Goal: Transaction & Acquisition: Purchase product/service

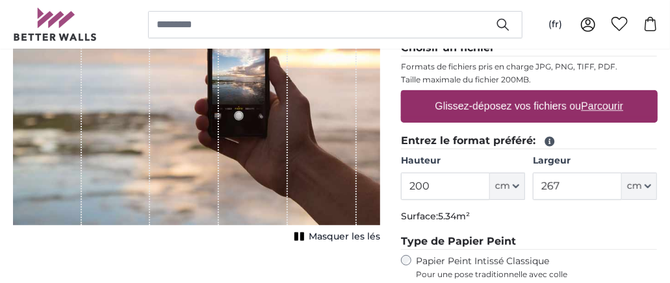
scroll to position [284, 0]
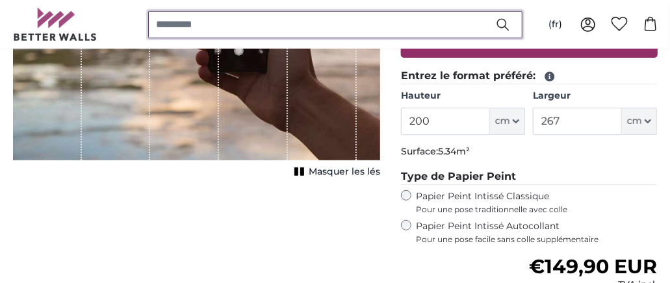
click at [198, 25] on input "search" at bounding box center [335, 24] width 374 height 27
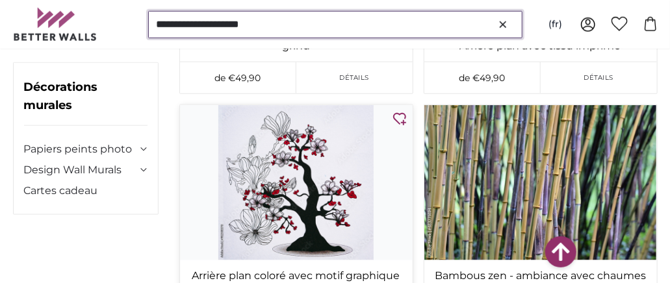
scroll to position [2405, 0]
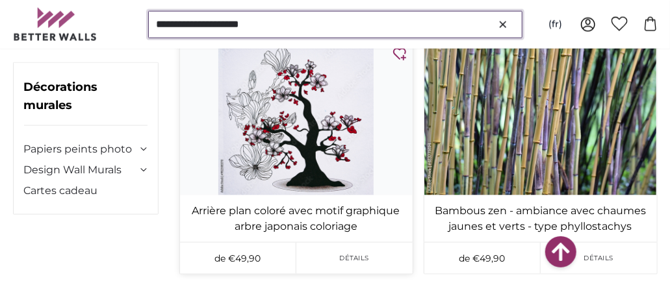
type input "**********"
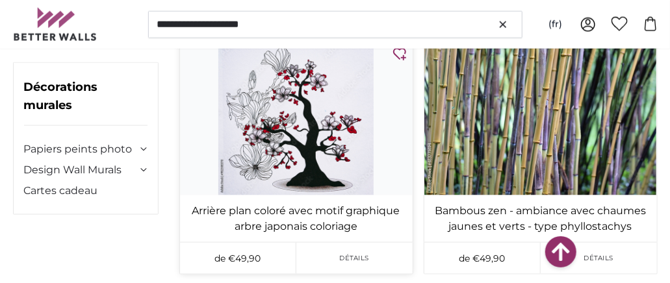
click at [278, 133] on img at bounding box center [296, 117] width 233 height 155
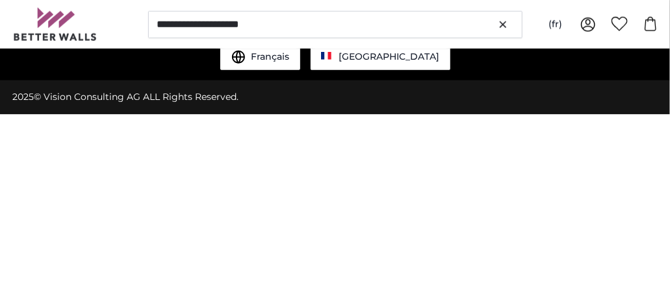
scroll to position [0, 0]
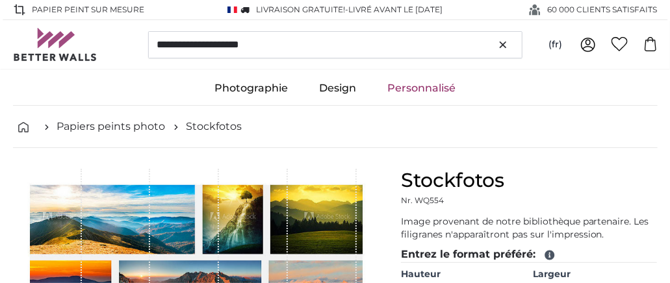
type input "200"
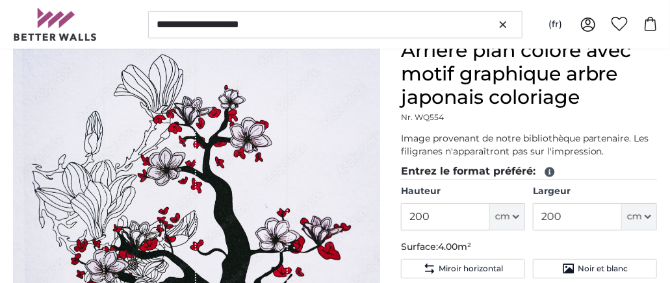
scroll to position [195, 0]
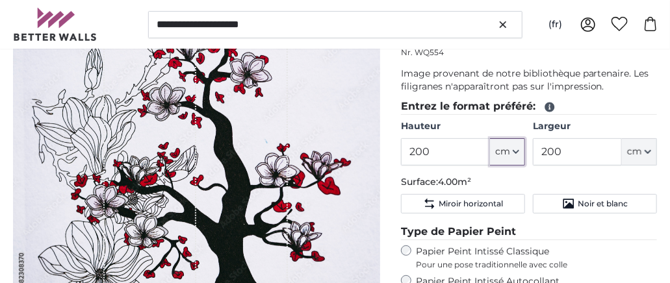
click at [509, 155] on span "cm" at bounding box center [502, 152] width 15 height 13
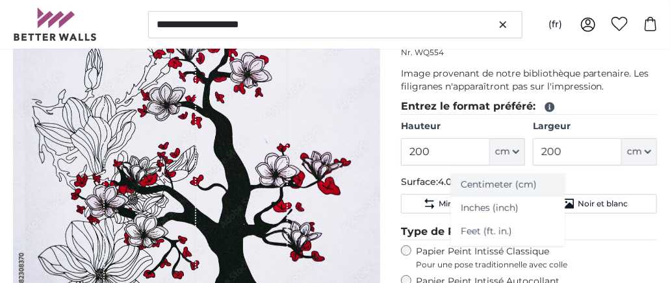
click at [498, 187] on link "Centimeter (cm)" at bounding box center [507, 185] width 114 height 23
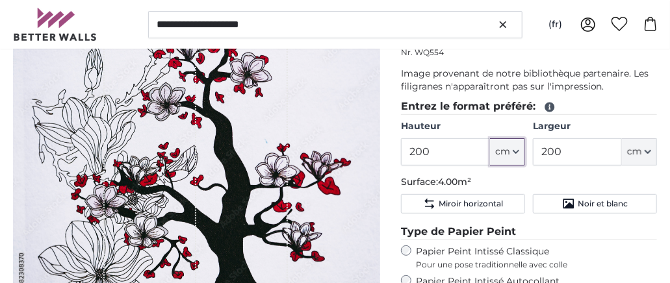
click at [515, 149] on icon "button" at bounding box center [516, 152] width 6 height 6
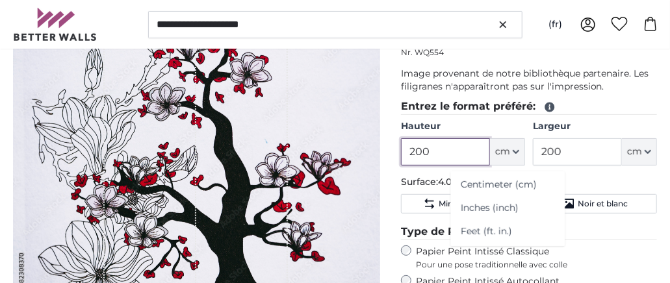
click at [432, 151] on input "200" at bounding box center [445, 151] width 89 height 27
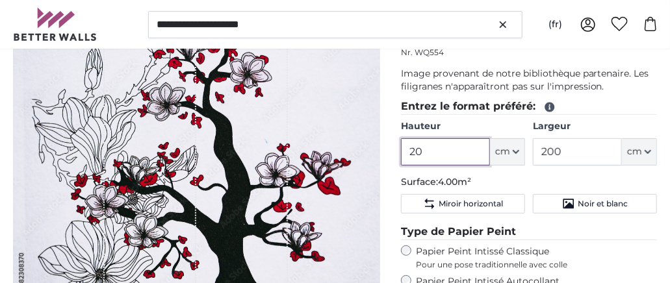
type input "2"
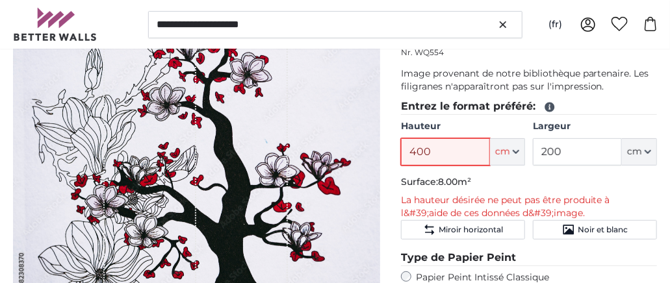
type input "400"
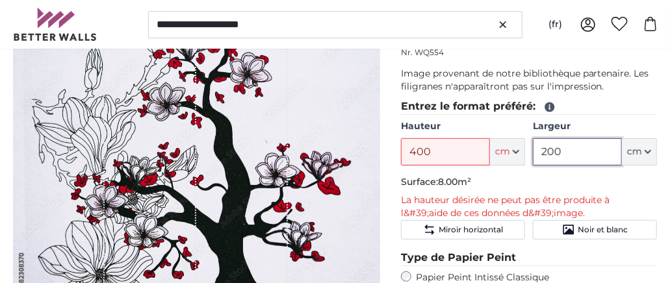
click at [569, 149] on input "200" at bounding box center [577, 151] width 89 height 27
type input "2"
click at [564, 152] on input "150" at bounding box center [577, 151] width 89 height 27
type input "1"
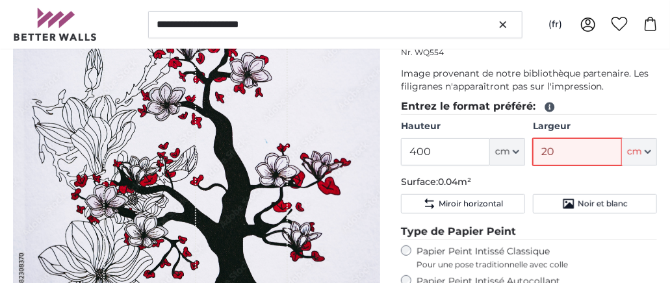
type input "200"
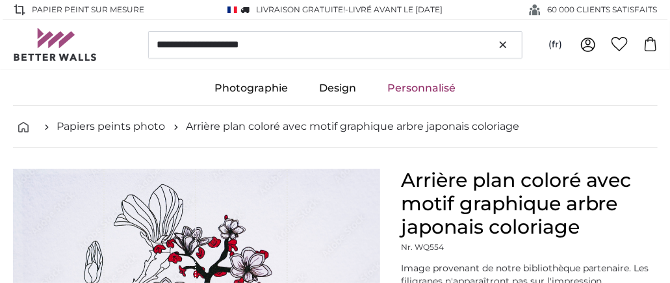
scroll to position [65, 0]
